Goal: Complete application form

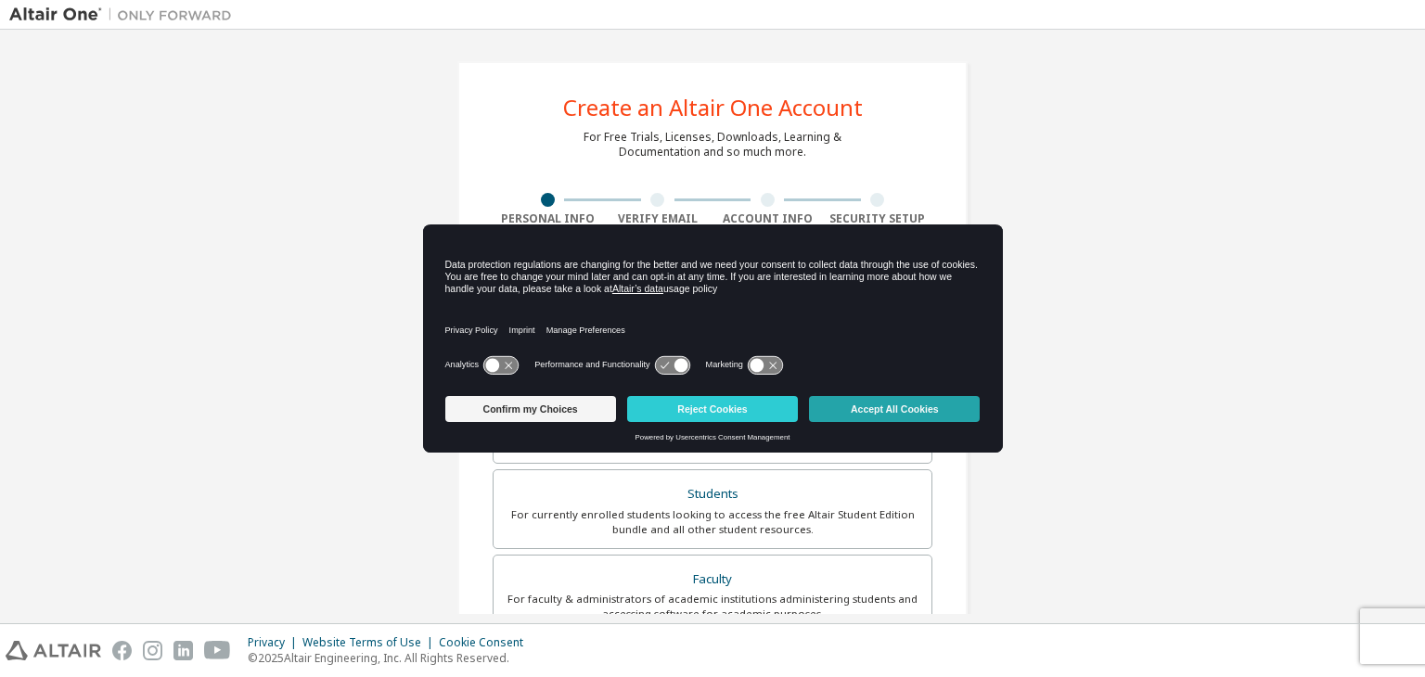
click at [864, 408] on button "Accept All Cookies" at bounding box center [894, 409] width 171 height 26
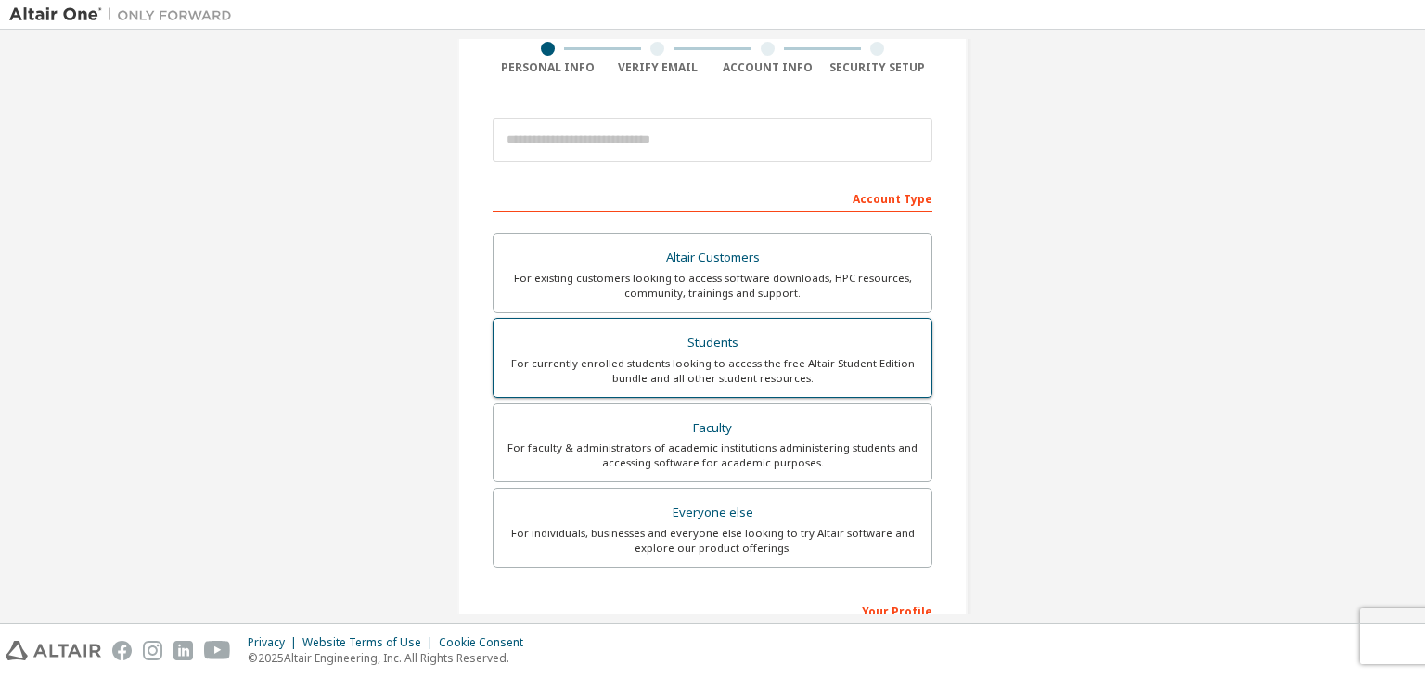
scroll to position [166, 0]
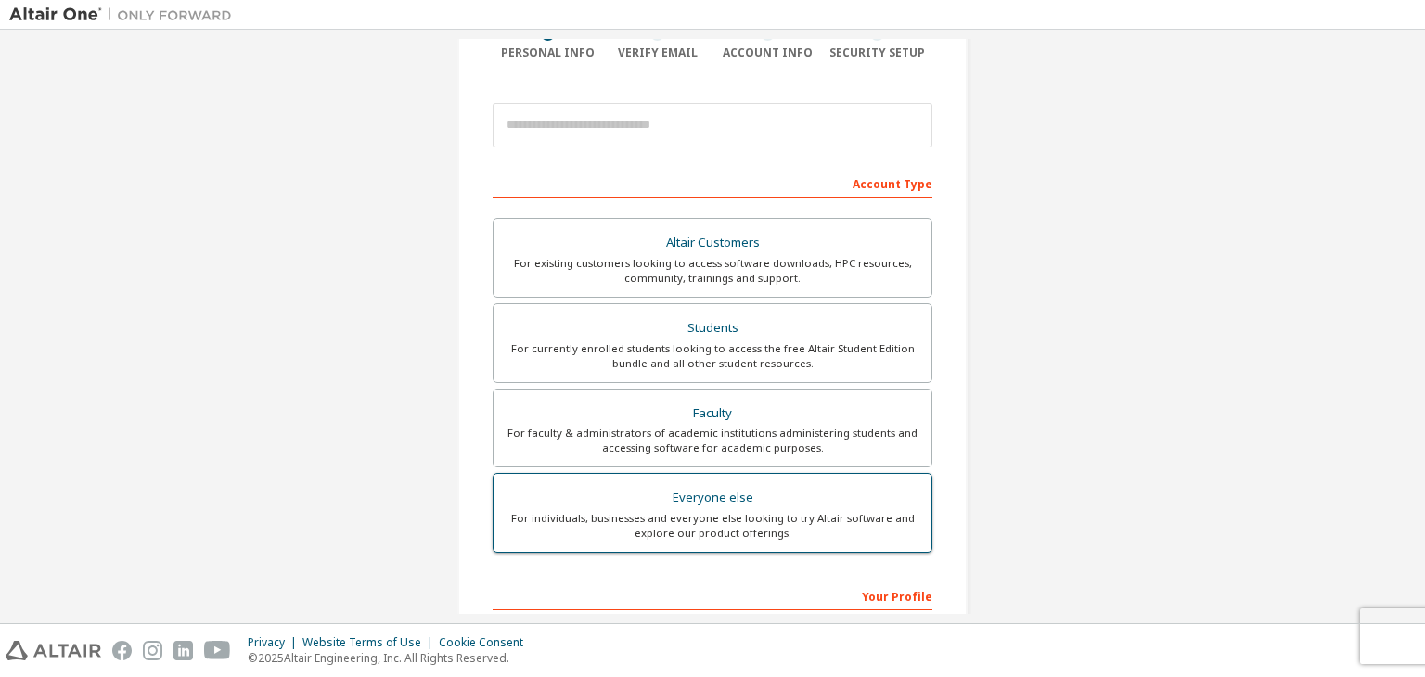
click at [690, 507] on div "Everyone else" at bounding box center [713, 498] width 416 height 26
click at [624, 517] on div "For individuals, businesses and everyone else looking to try Altair software an…" at bounding box center [713, 526] width 416 height 30
click at [725, 494] on div "Everyone else" at bounding box center [713, 498] width 416 height 26
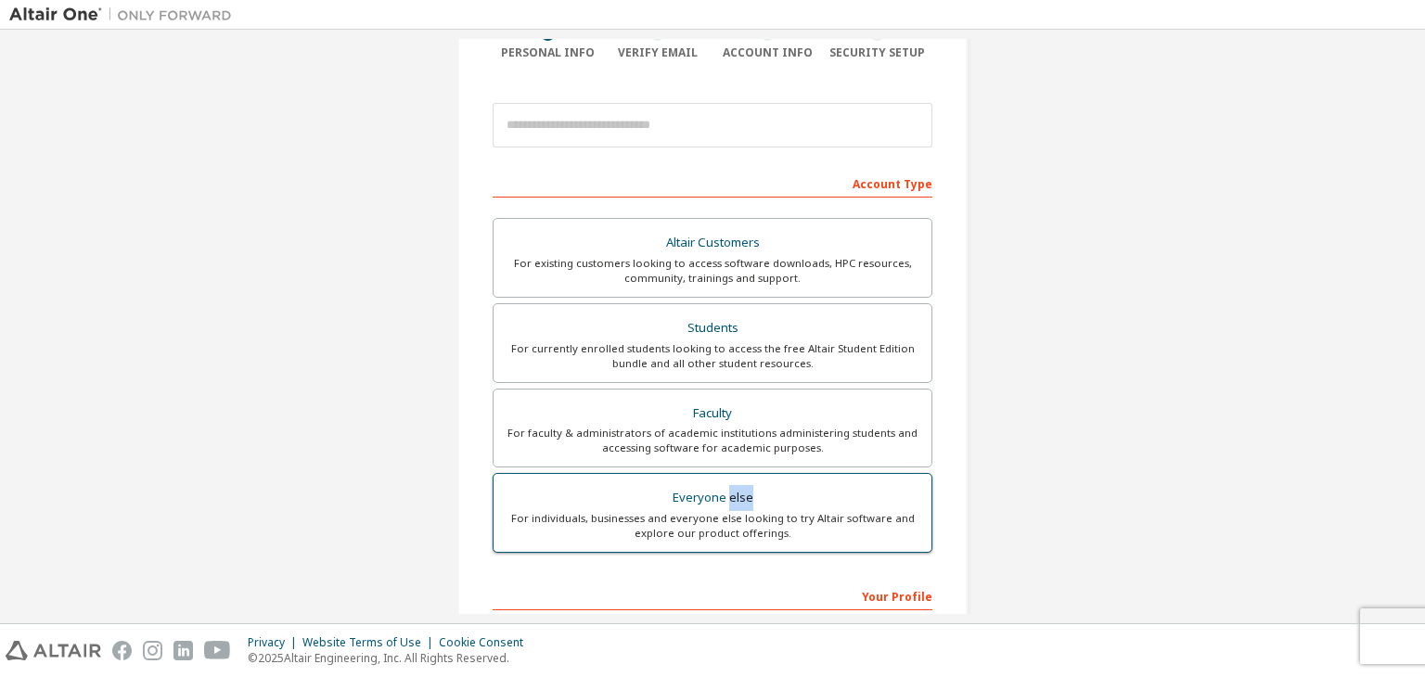
click at [725, 494] on div "Everyone else" at bounding box center [713, 498] width 416 height 26
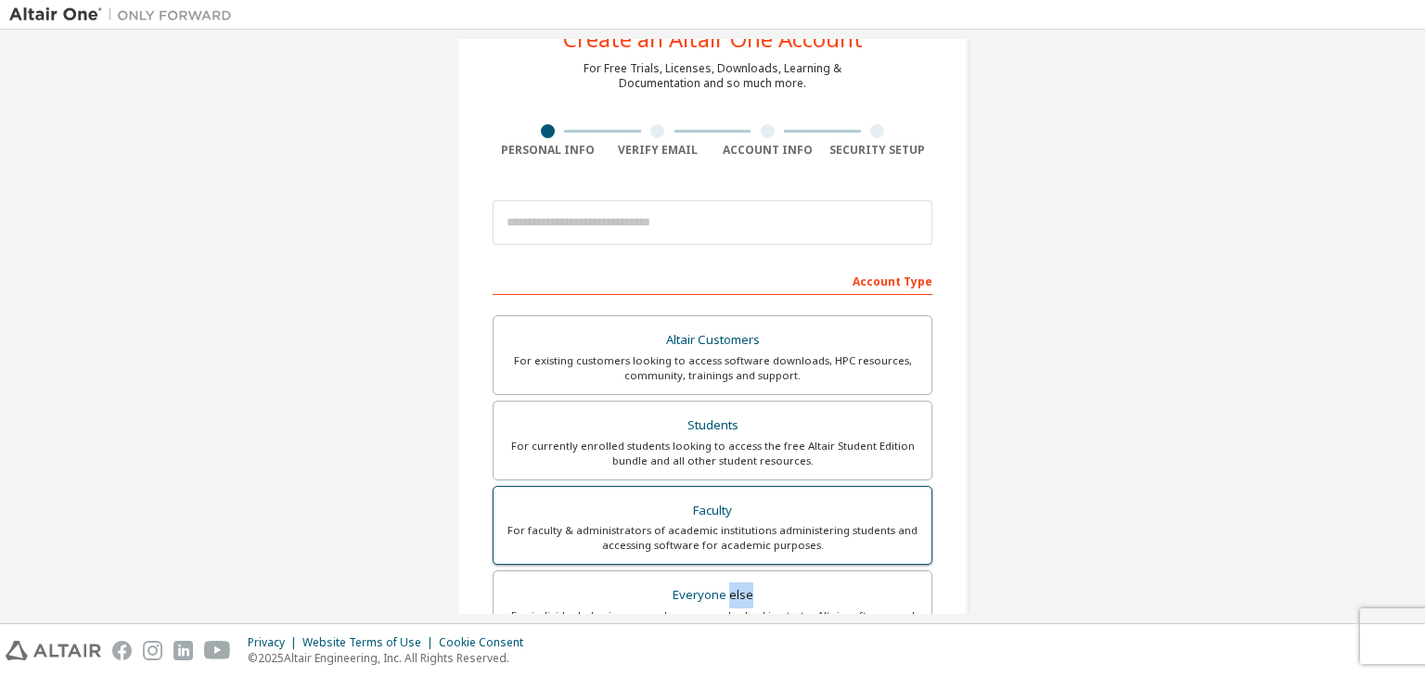
scroll to position [70, 0]
click at [766, 455] on div "For currently enrolled students looking to access the free Altair Student Editi…" at bounding box center [713, 453] width 416 height 30
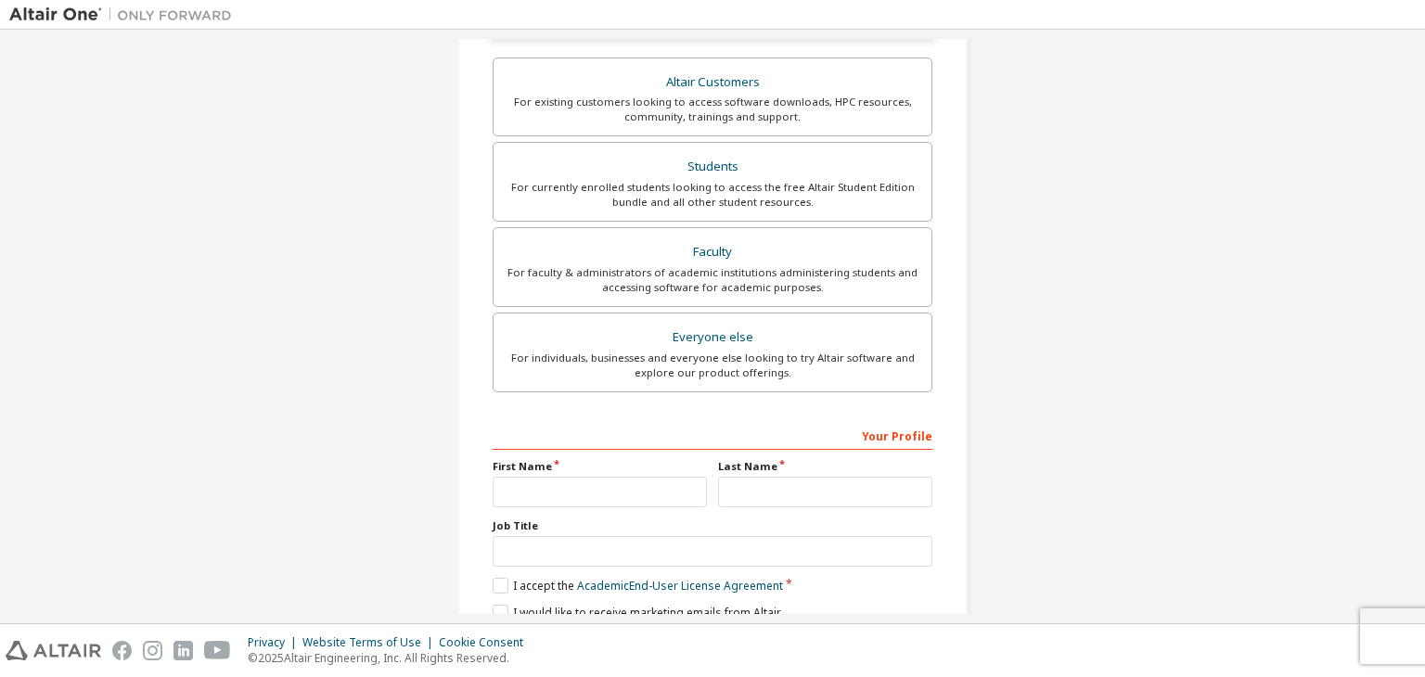
scroll to position [452, 0]
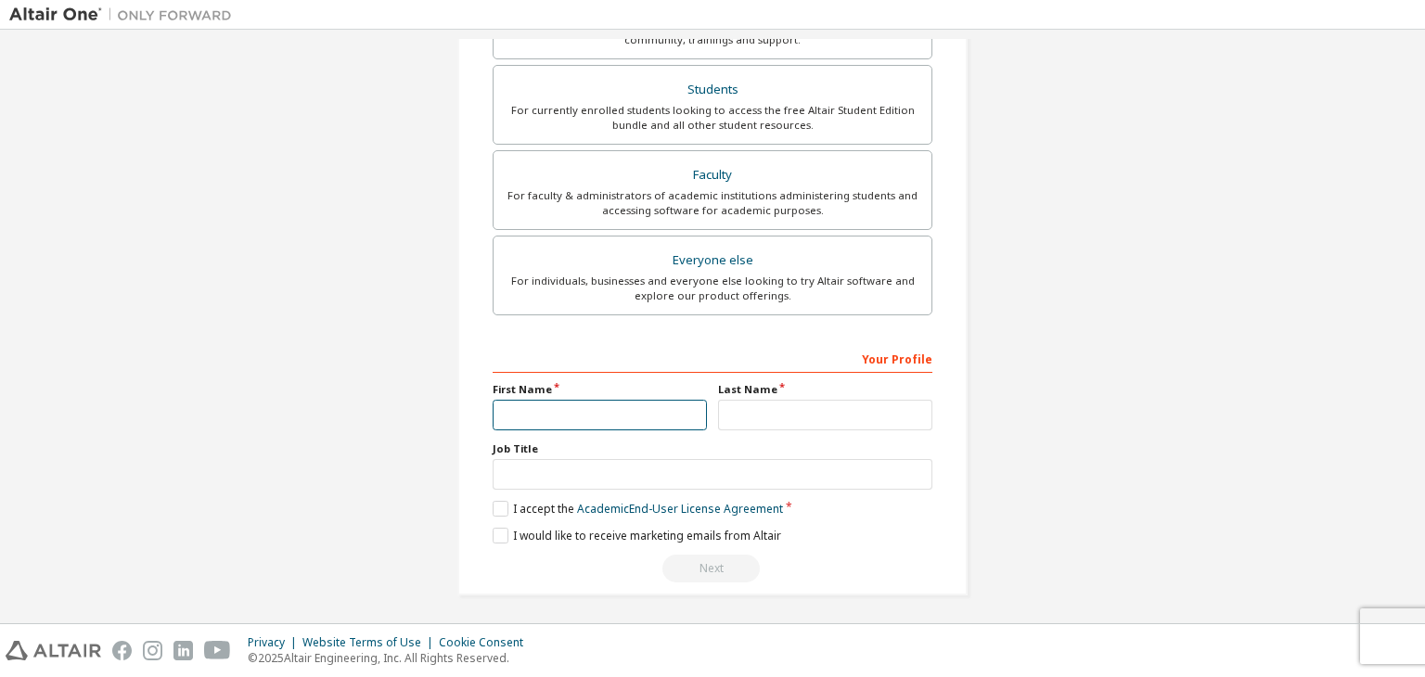
click at [601, 413] on input "text" at bounding box center [600, 415] width 214 height 31
type input "******"
type input "*****"
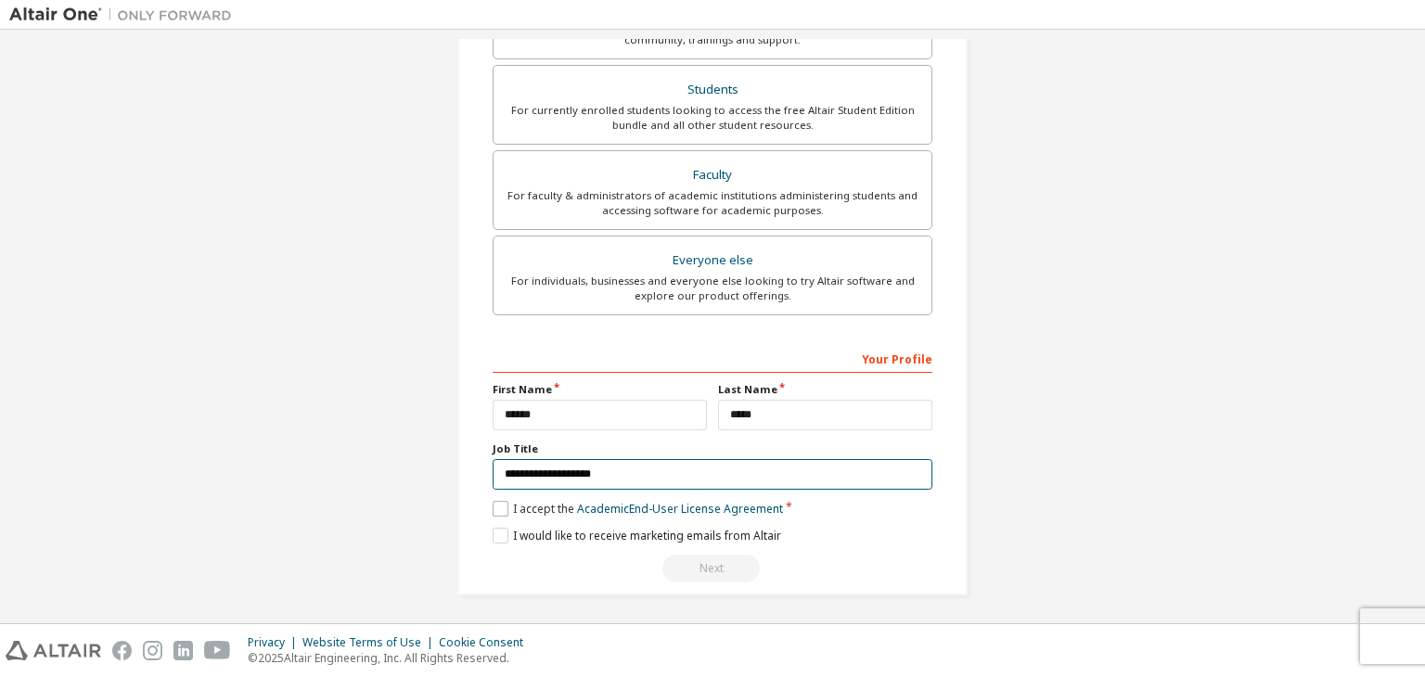
type input "**********"
click at [497, 501] on label "I accept the Academic End-User License Agreement" at bounding box center [638, 509] width 290 height 16
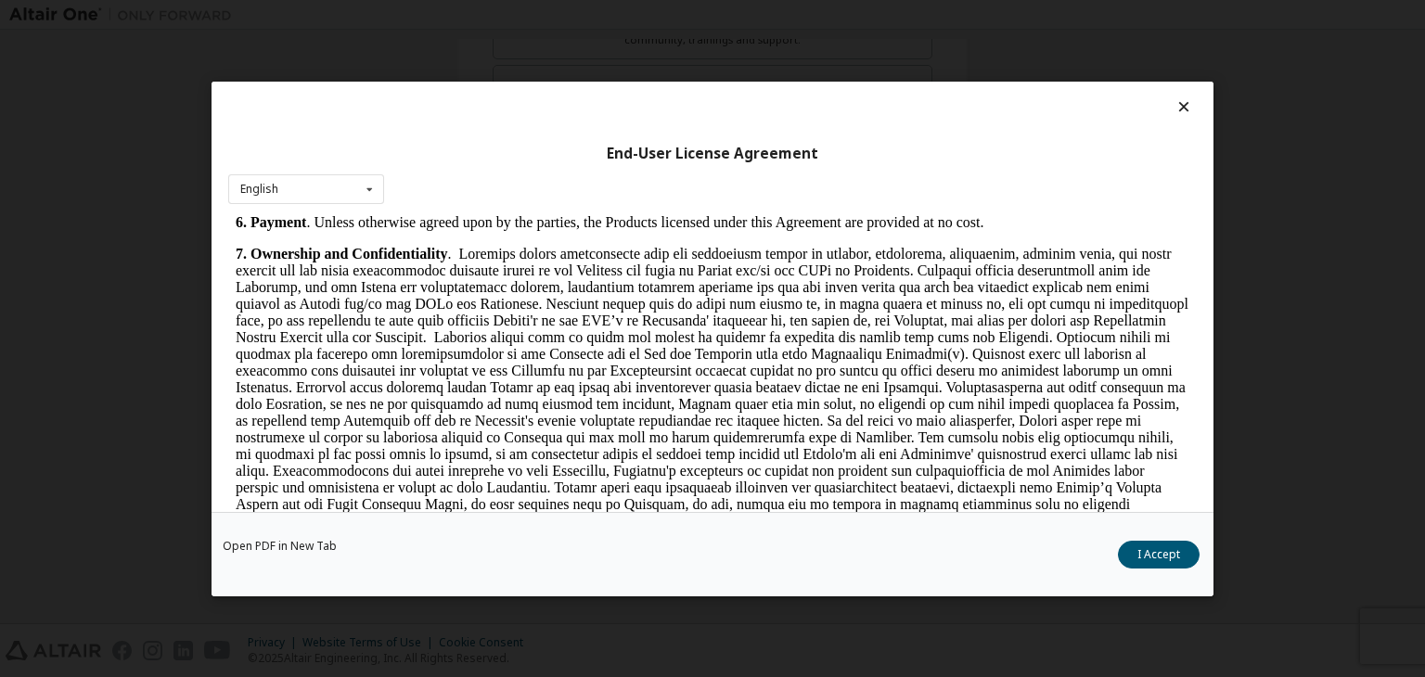
scroll to position [1725, 0]
click at [1189, 565] on button "I Accept" at bounding box center [1159, 555] width 82 height 28
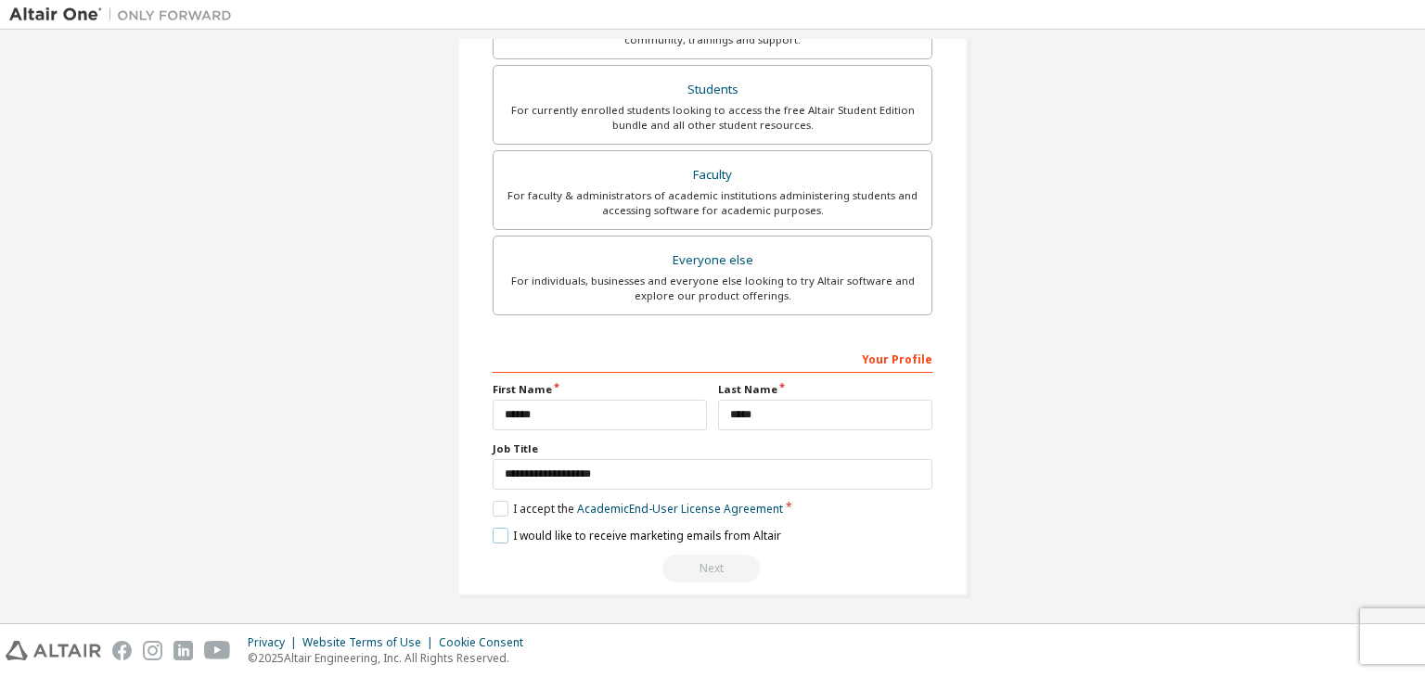
click at [493, 532] on label "I would like to receive marketing emails from Altair" at bounding box center [637, 536] width 289 height 16
click at [493, 533] on label "I would like to receive marketing emails from Altair" at bounding box center [637, 536] width 289 height 16
click at [493, 528] on label "I would like to receive marketing emails from Altair" at bounding box center [637, 536] width 289 height 16
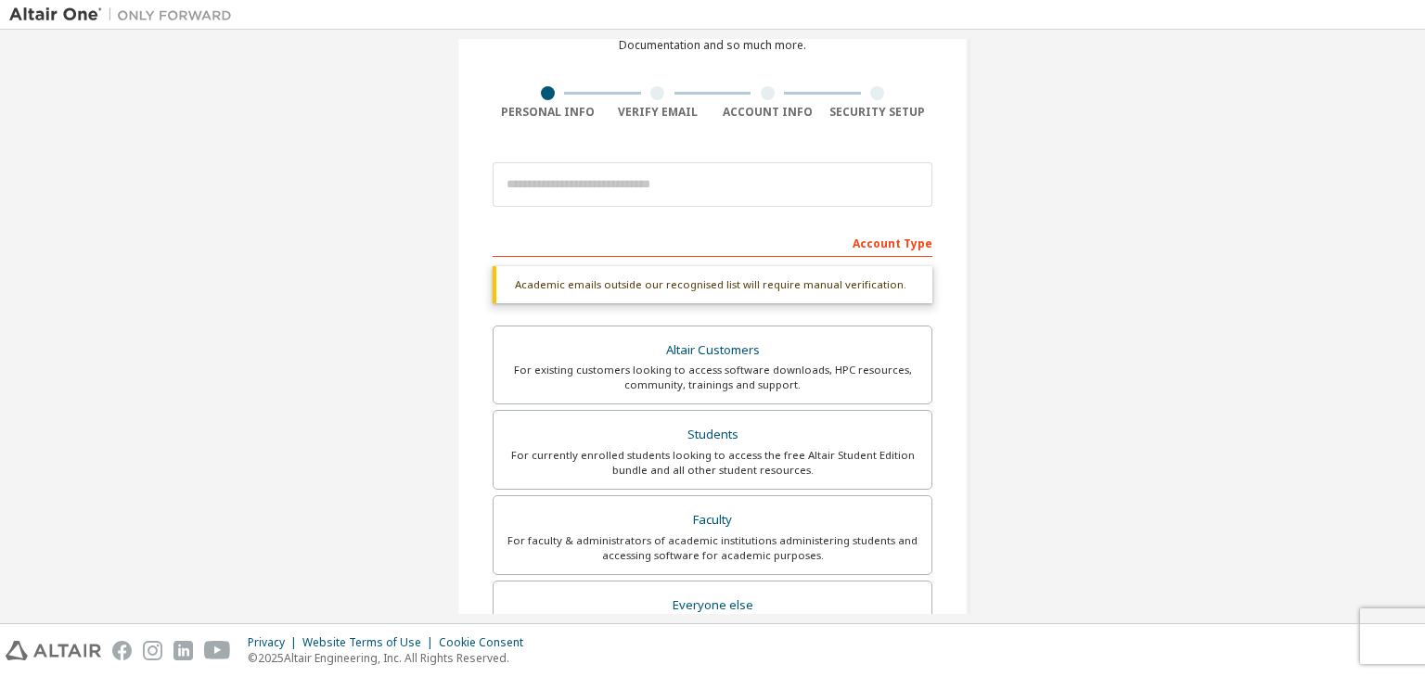
scroll to position [39, 0]
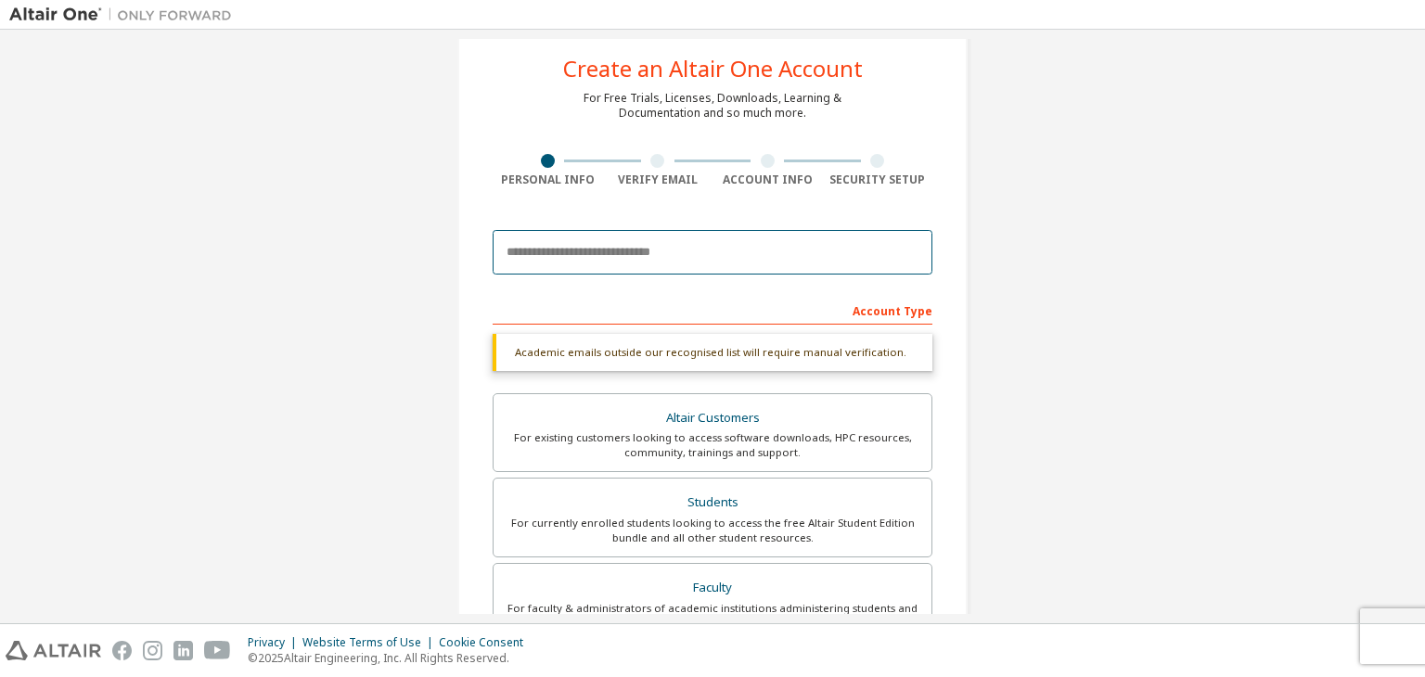
click at [664, 253] on input "email" at bounding box center [713, 252] width 440 height 45
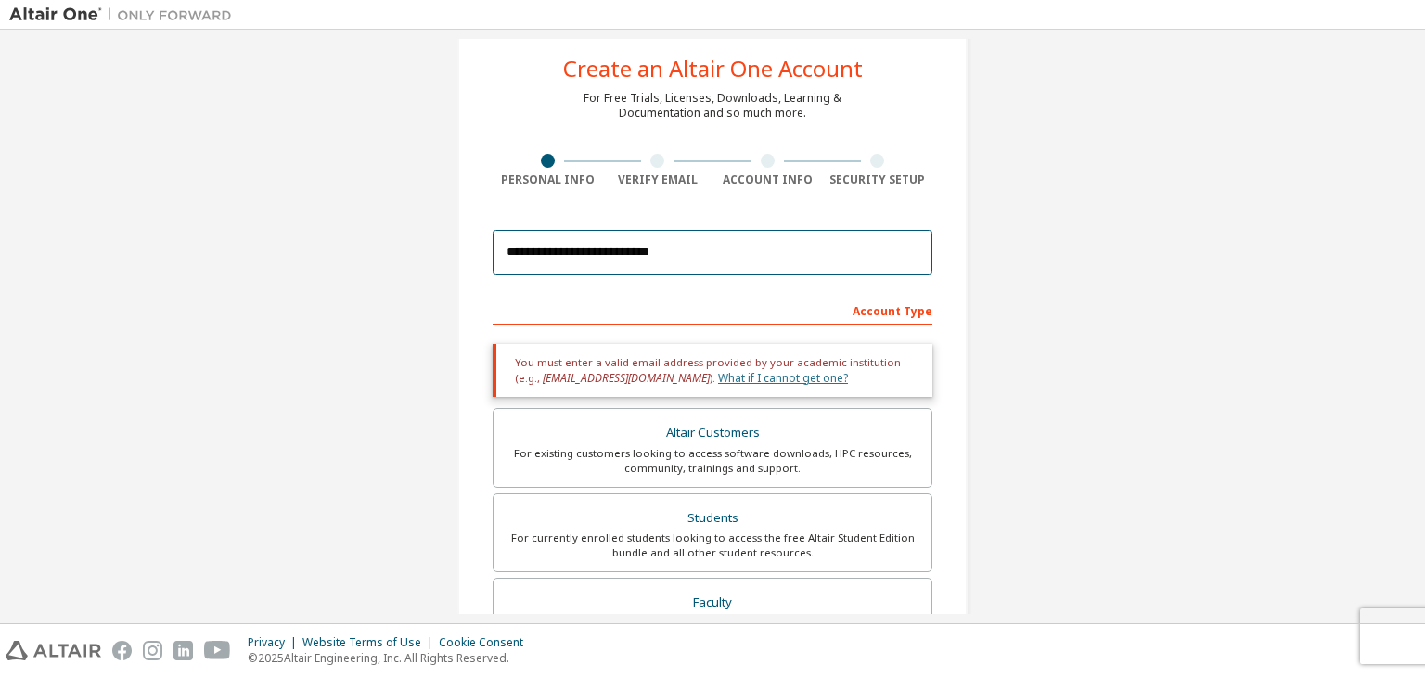
type input "**********"
click at [718, 374] on link "What if I cannot get one?" at bounding box center [783, 378] width 130 height 16
